Goal: Task Accomplishment & Management: Manage account settings

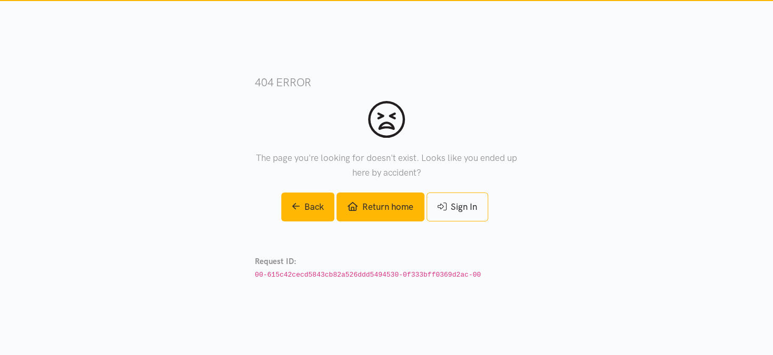
click at [392, 210] on link "Return home" at bounding box center [379, 207] width 87 height 29
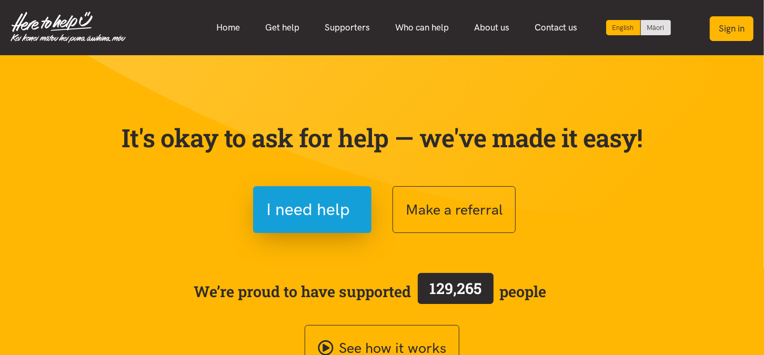
click at [725, 31] on button "Sign in" at bounding box center [732, 28] width 44 height 25
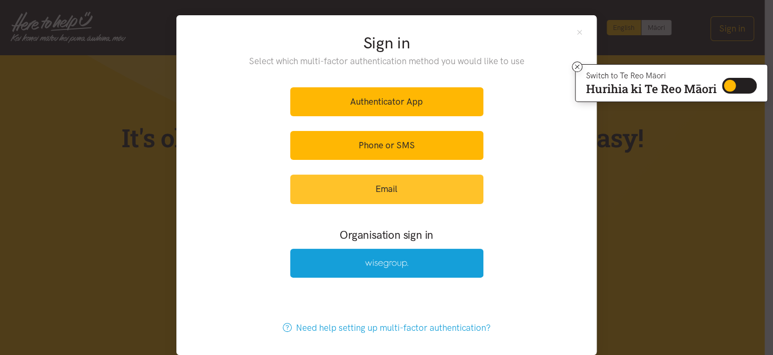
click at [369, 195] on link "Email" at bounding box center [386, 189] width 193 height 29
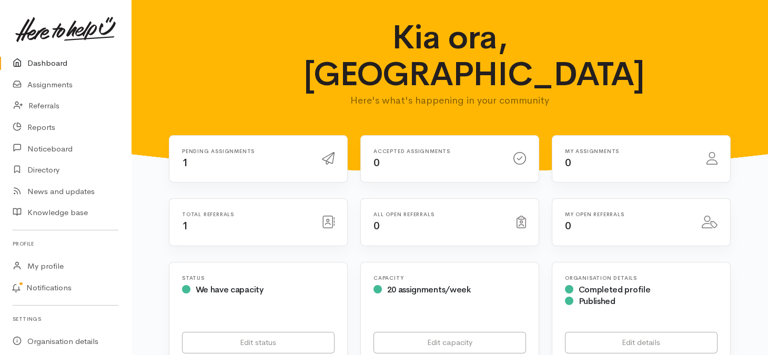
click at [221, 148] on div "Pending assignments 1" at bounding box center [246, 159] width 140 height 22
click at [45, 111] on link "Referrals" at bounding box center [65, 106] width 131 height 22
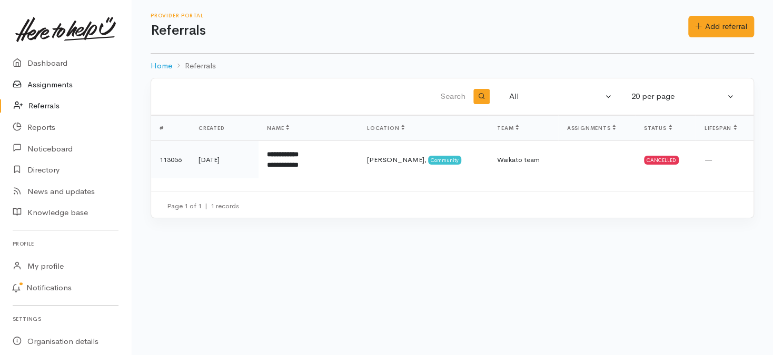
click at [38, 84] on link "Assignments" at bounding box center [65, 85] width 131 height 22
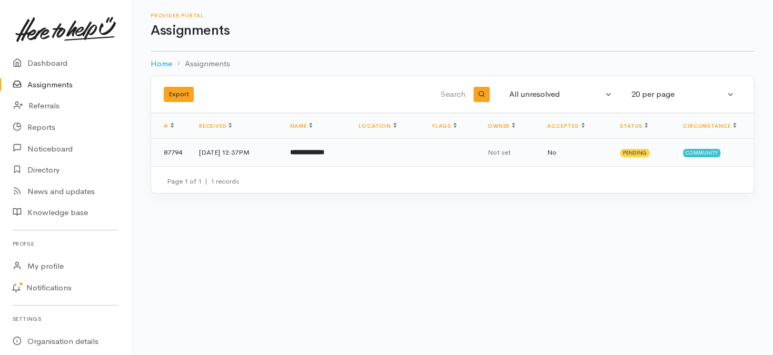
click at [324, 149] on b "**********" at bounding box center [307, 152] width 34 height 7
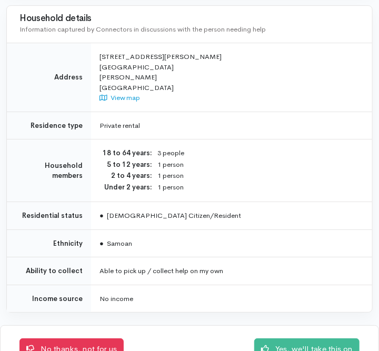
scroll to position [838, 0]
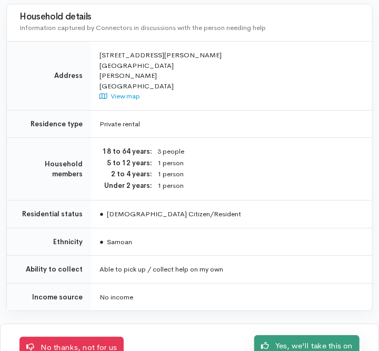
click at [282, 336] on link "Yes, we'll take this on" at bounding box center [306, 346] width 105 height 22
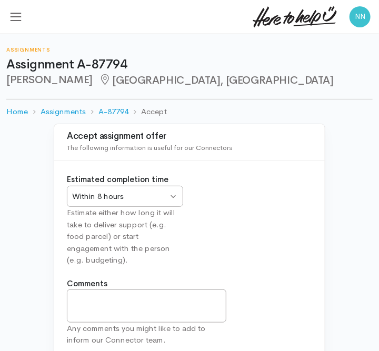
scroll to position [69, 0]
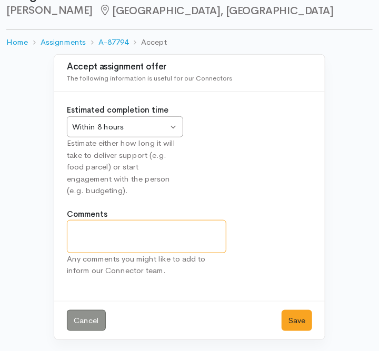
click at [154, 236] on textarea "Comments" at bounding box center [146, 236] width 159 height 33
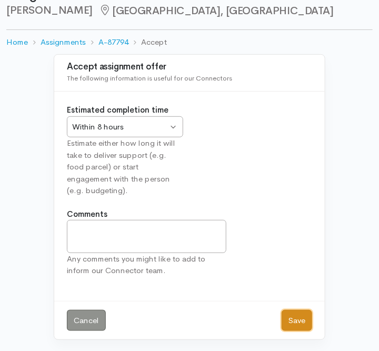
click at [294, 324] on button "Save" at bounding box center [297, 321] width 31 height 22
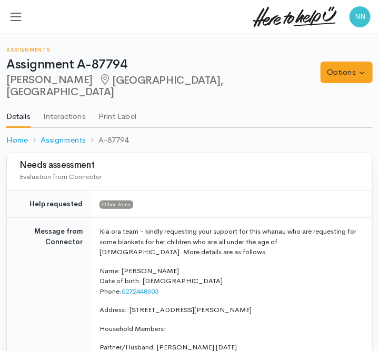
click at [17, 23] on button "Toggle navigation" at bounding box center [15, 16] width 15 height 19
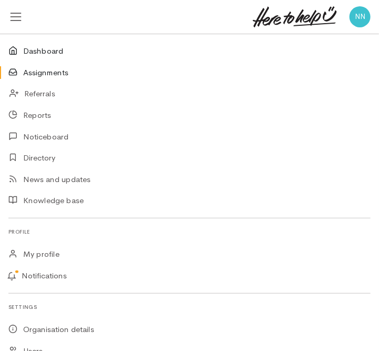
click at [45, 59] on link "Dashboard" at bounding box center [189, 52] width 379 height 22
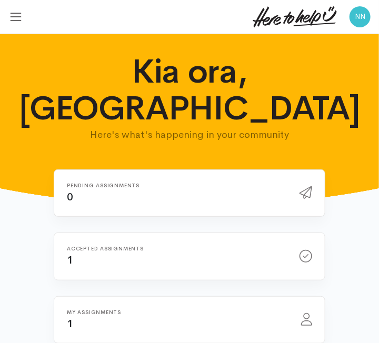
scroll to position [15, 0]
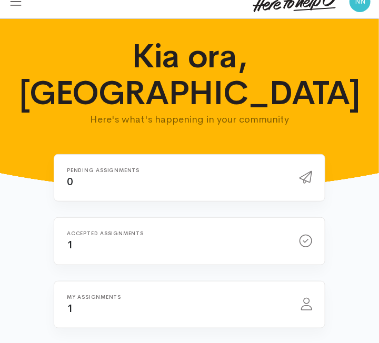
click at [16, 5] on span "Toggle navigation" at bounding box center [16, 2] width 14 height 14
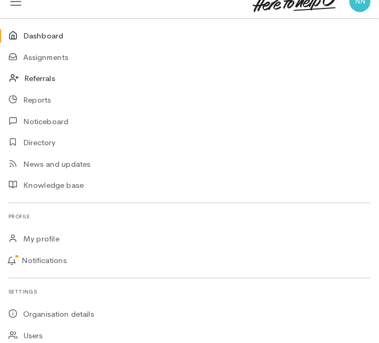
click at [38, 79] on link "Referrals" at bounding box center [189, 79] width 379 height 22
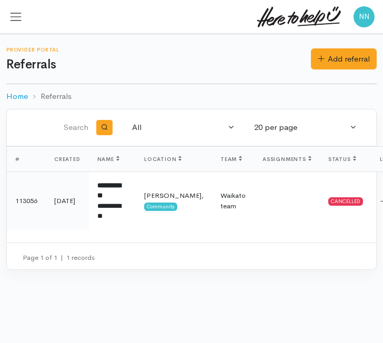
click at [12, 16] on span "Toggle navigation" at bounding box center [16, 17] width 14 height 14
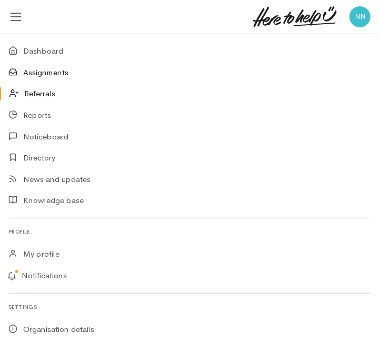
click at [48, 75] on link "Assignments" at bounding box center [189, 73] width 379 height 22
